Goal: Transaction & Acquisition: Purchase product/service

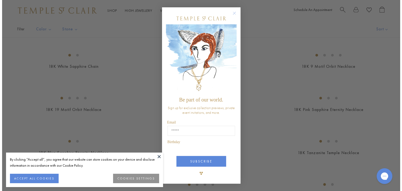
scroll to position [210, 0]
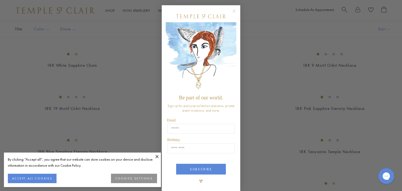
click at [233, 11] on circle "Close dialog" at bounding box center [234, 11] width 6 height 6
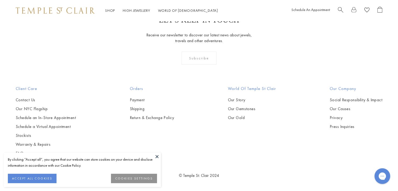
scroll to position [707, 0]
click at [134, 10] on link "High Jewellery High Jewellery" at bounding box center [136, 10] width 27 height 5
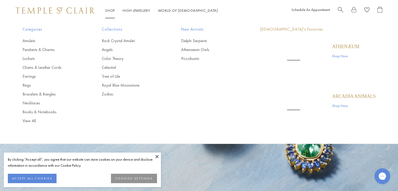
click at [109, 10] on link "Shop Shop" at bounding box center [110, 10] width 10 height 5
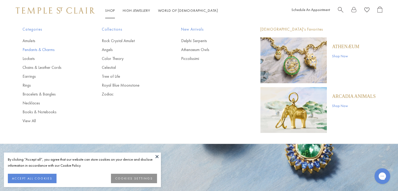
click at [40, 49] on link "Pendants & Charms" at bounding box center [52, 50] width 58 height 6
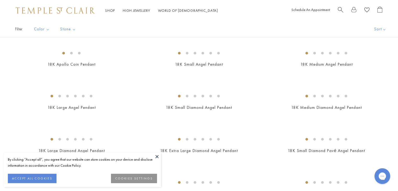
scroll to position [209, 0]
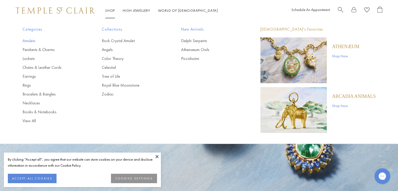
click at [30, 40] on link "Amulets" at bounding box center [52, 41] width 58 height 6
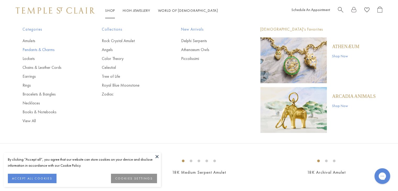
click at [38, 49] on link "Pendants & Charms" at bounding box center [52, 50] width 58 height 6
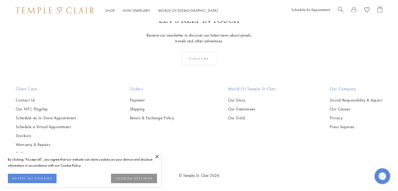
scroll to position [1099, 0]
click at [0, 0] on img at bounding box center [0, 0] width 0 height 0
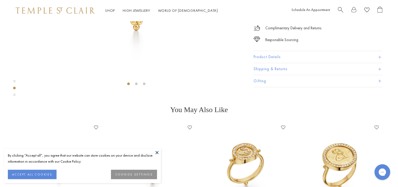
scroll to position [152, 0]
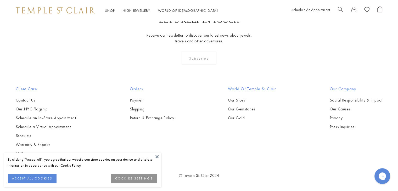
click at [0, 0] on img at bounding box center [0, 0] width 0 height 0
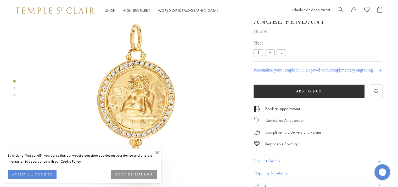
scroll to position [99, 0]
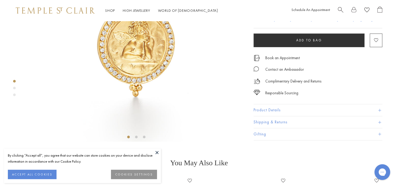
click at [13, 87] on div "Product gallery navigation" at bounding box center [14, 90] width 3 height 22
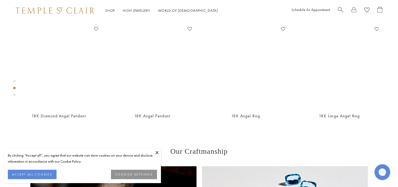
scroll to position [283, 0]
